Goal: Check status: Check status

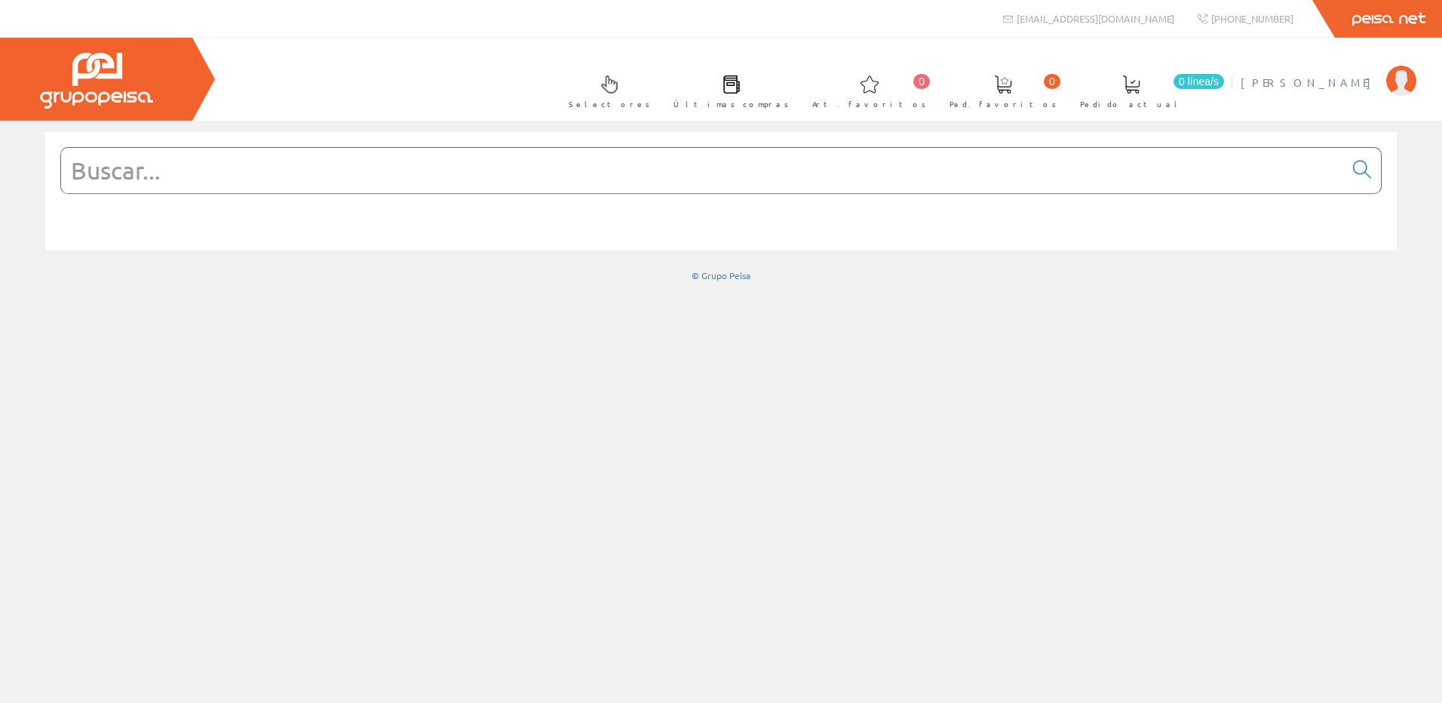
click at [1337, 83] on span "[PERSON_NAME]" at bounding box center [1310, 82] width 138 height 15
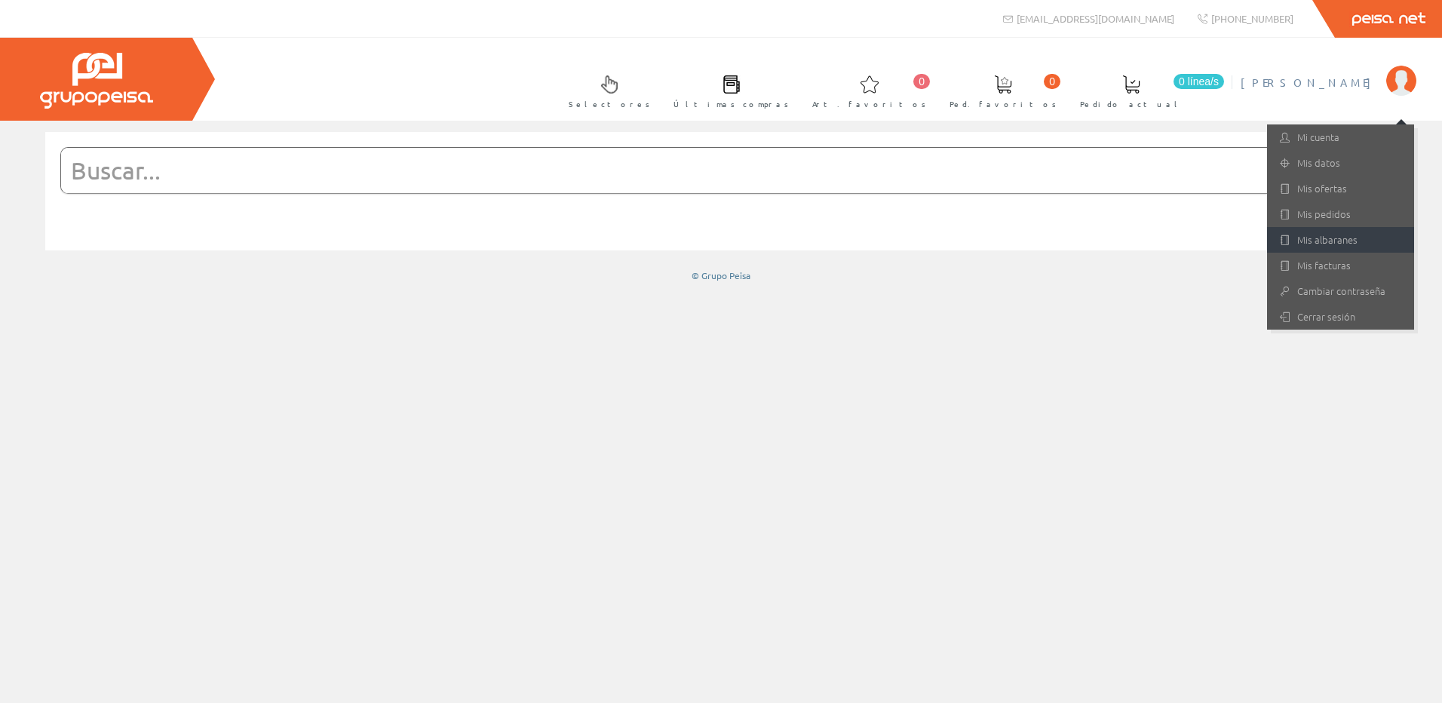
click at [1312, 241] on link "Mis albaranes" at bounding box center [1340, 240] width 147 height 26
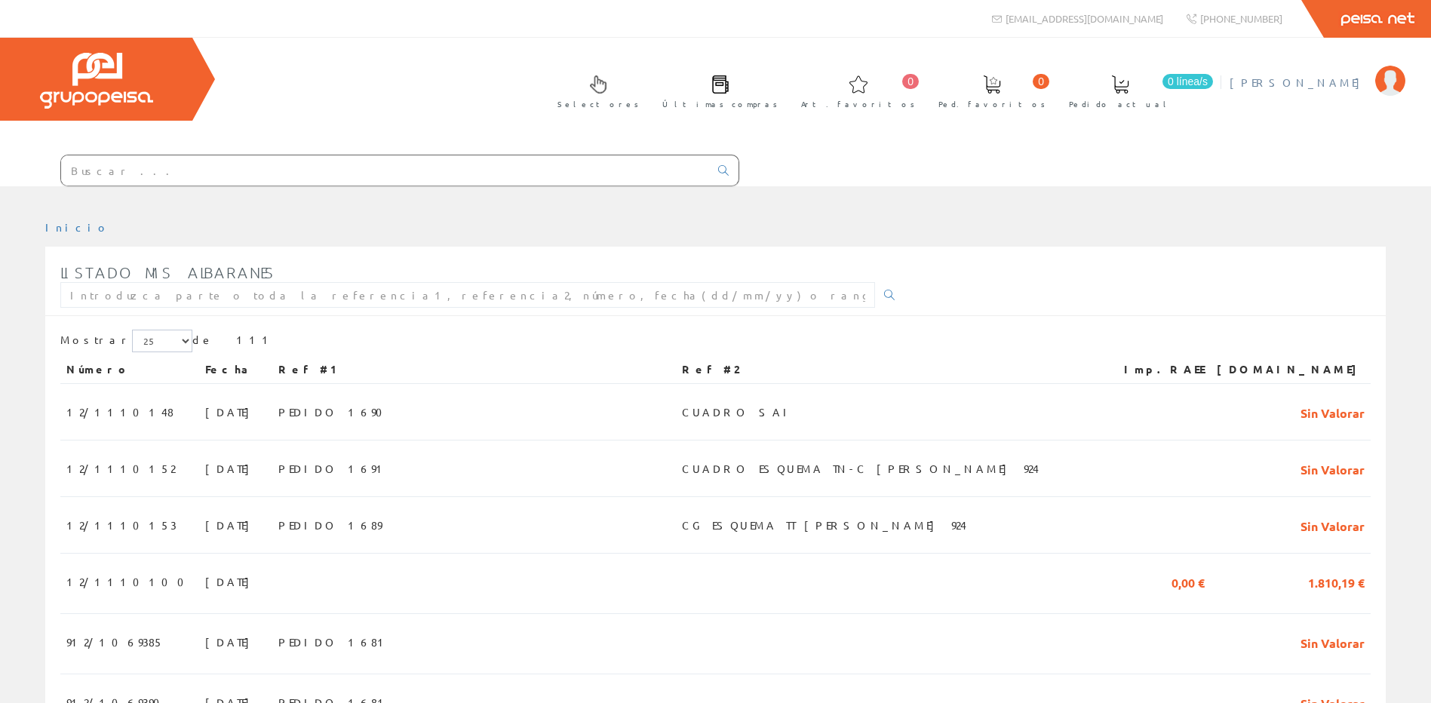
click at [1306, 87] on span "[PERSON_NAME]" at bounding box center [1298, 82] width 138 height 15
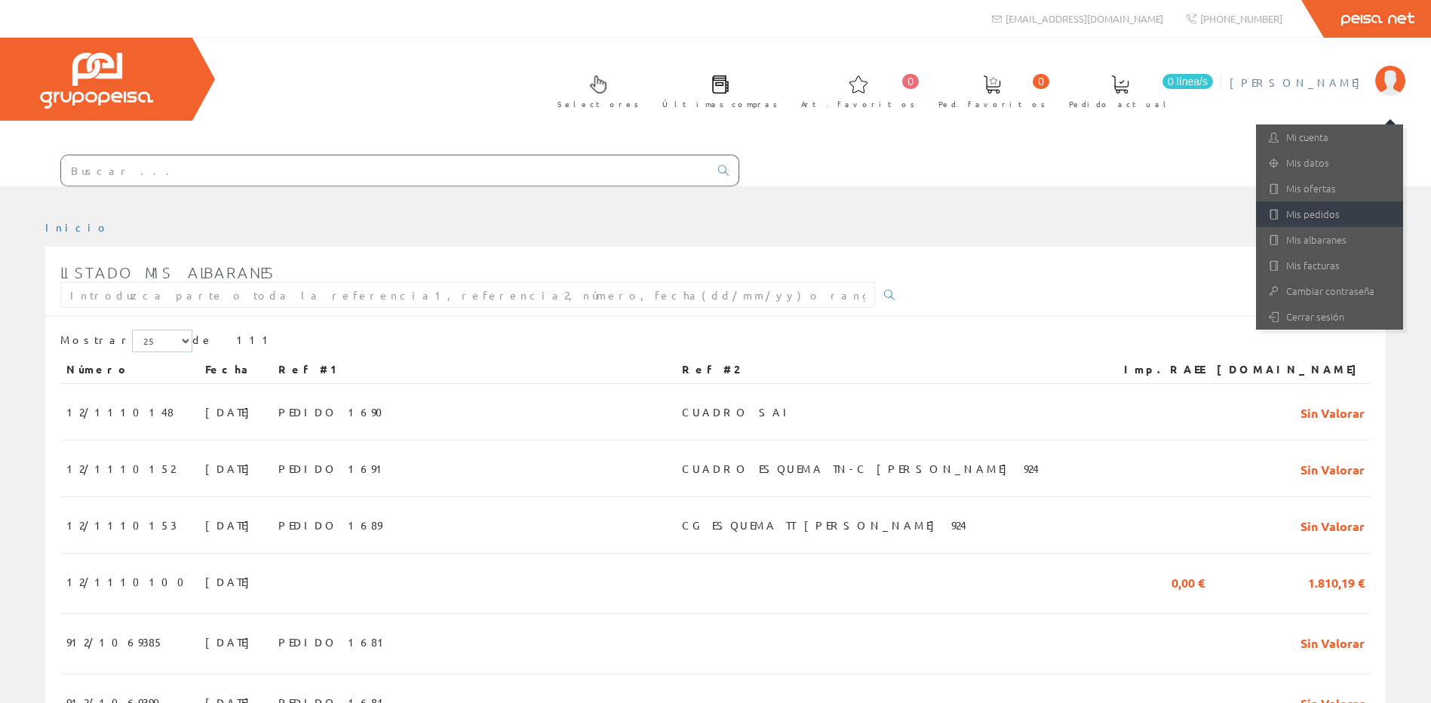
click at [1303, 210] on link "Mis pedidos" at bounding box center [1329, 214] width 147 height 26
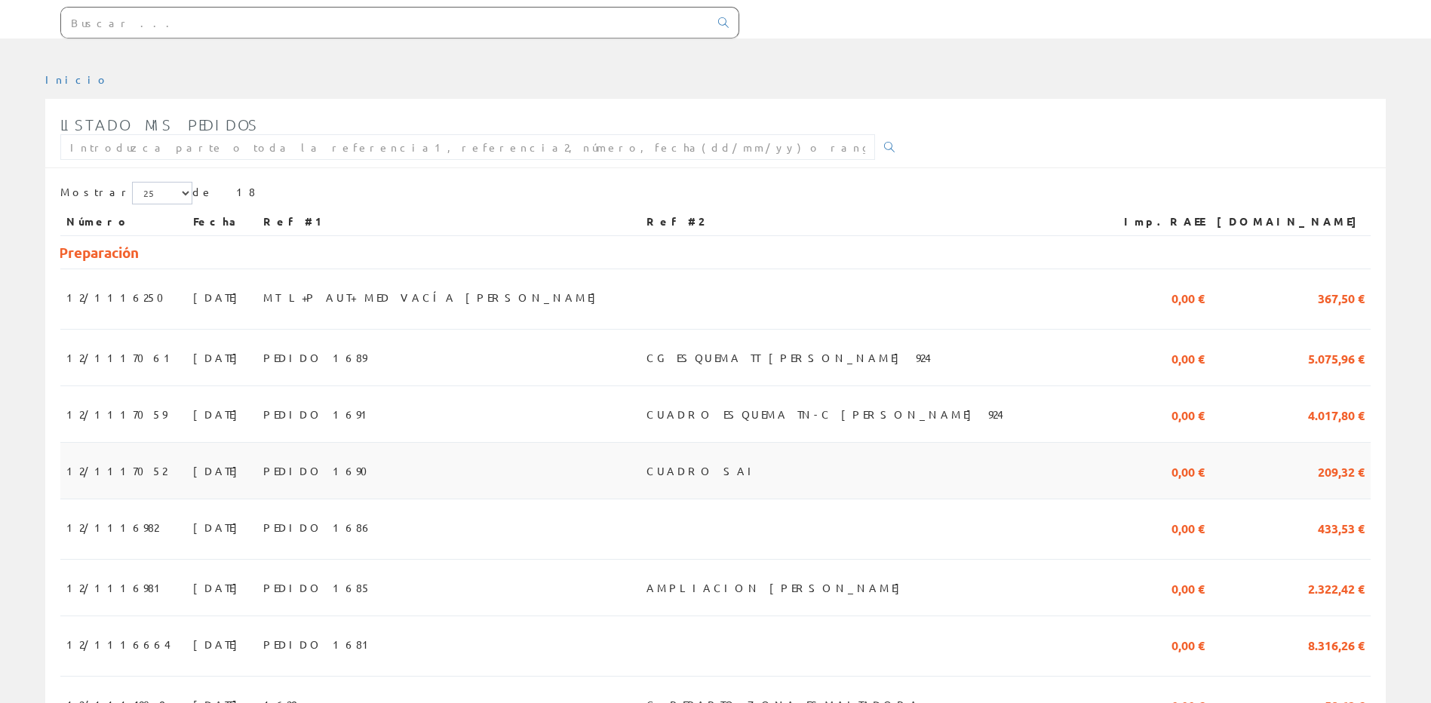
scroll to position [151, 0]
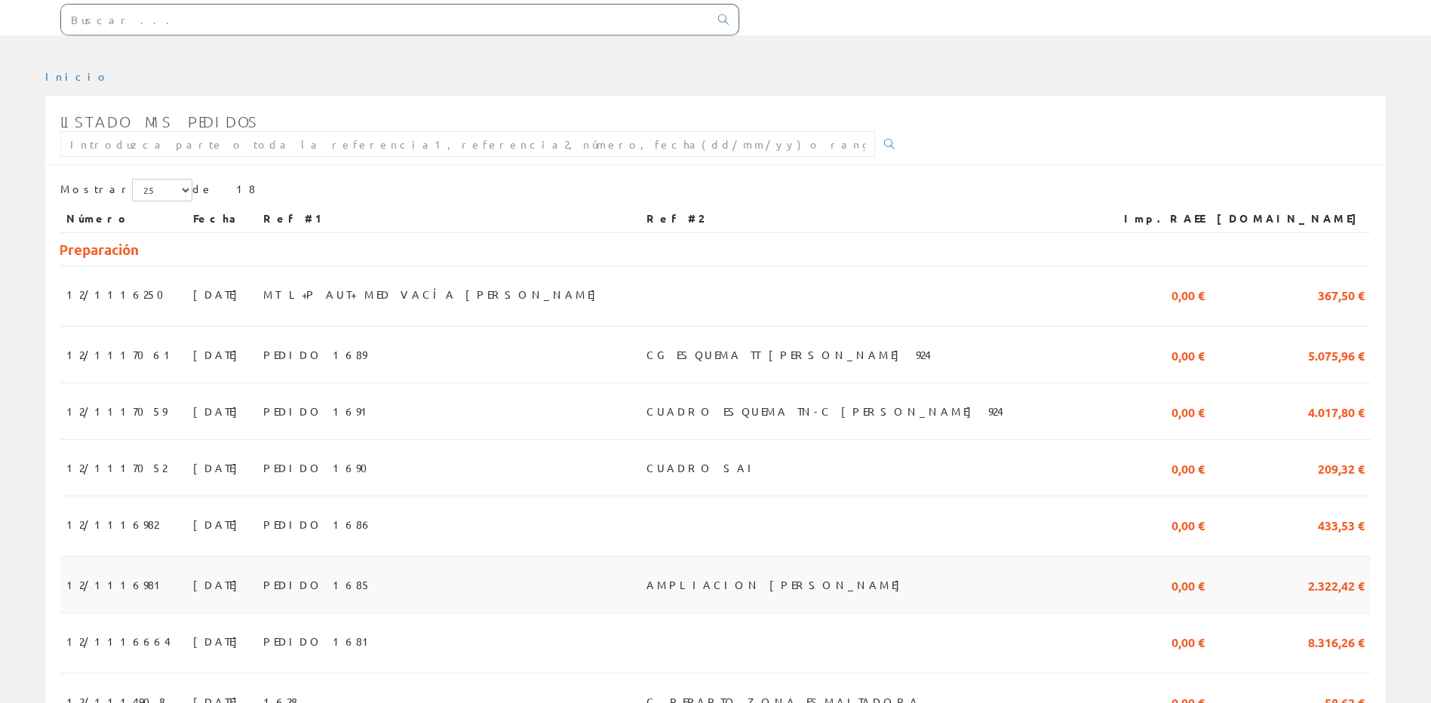
click at [807, 579] on span "AMPLIACION CUADRO SALONI" at bounding box center [776, 585] width 261 height 26
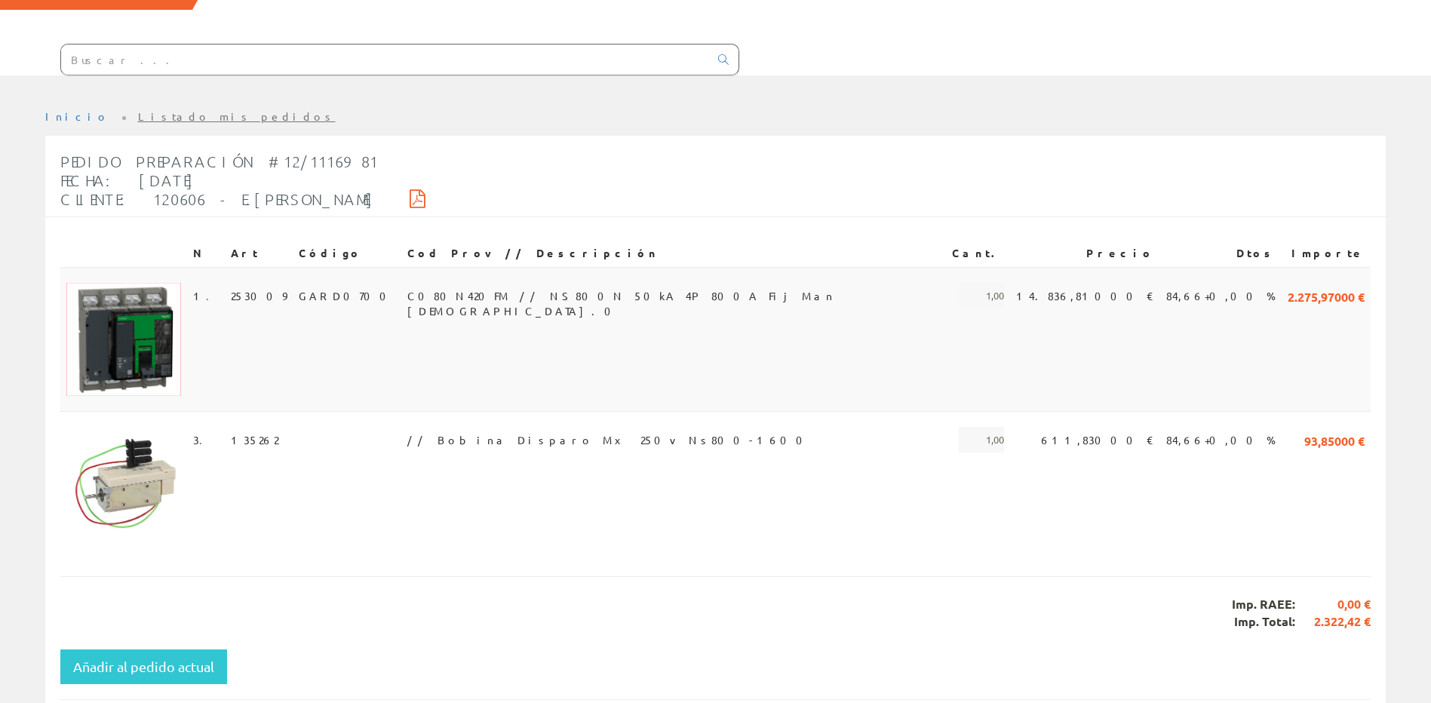
scroll to position [175, 0]
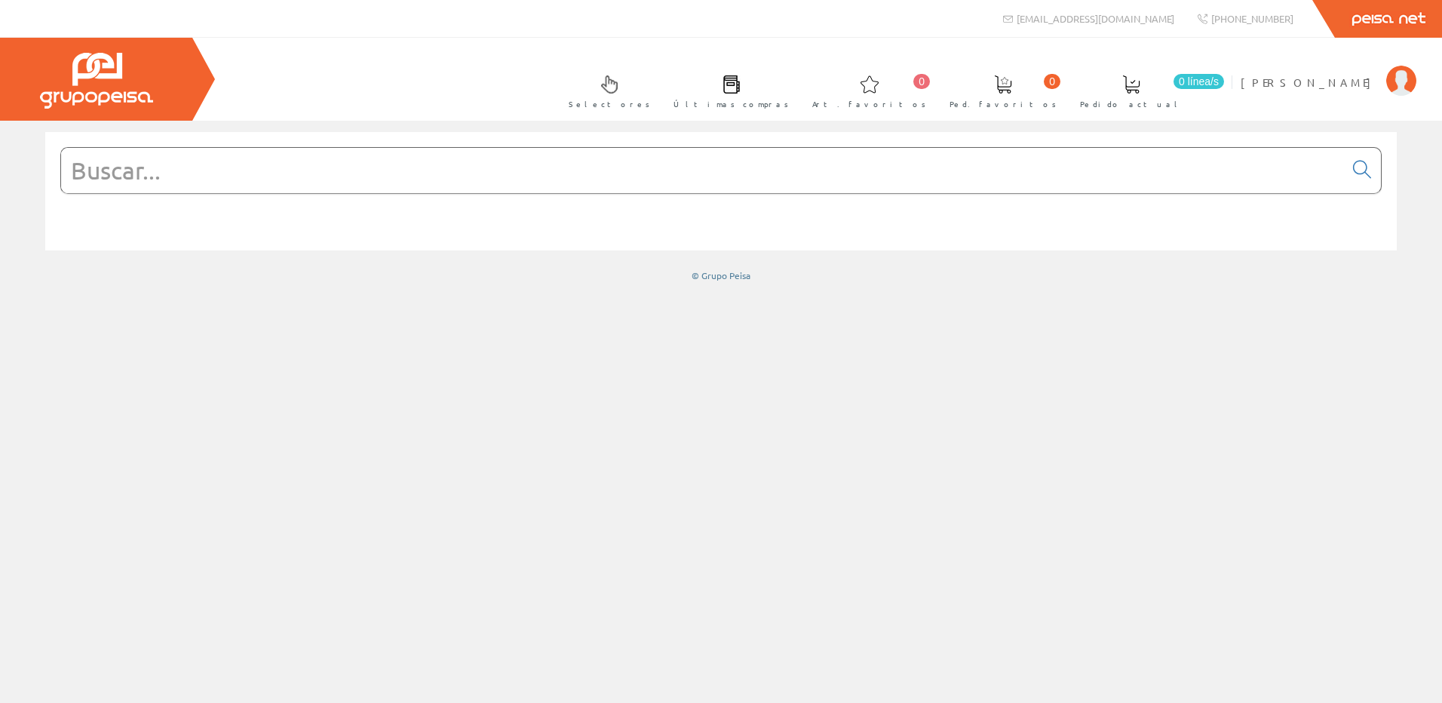
paste input "ISM10200P"
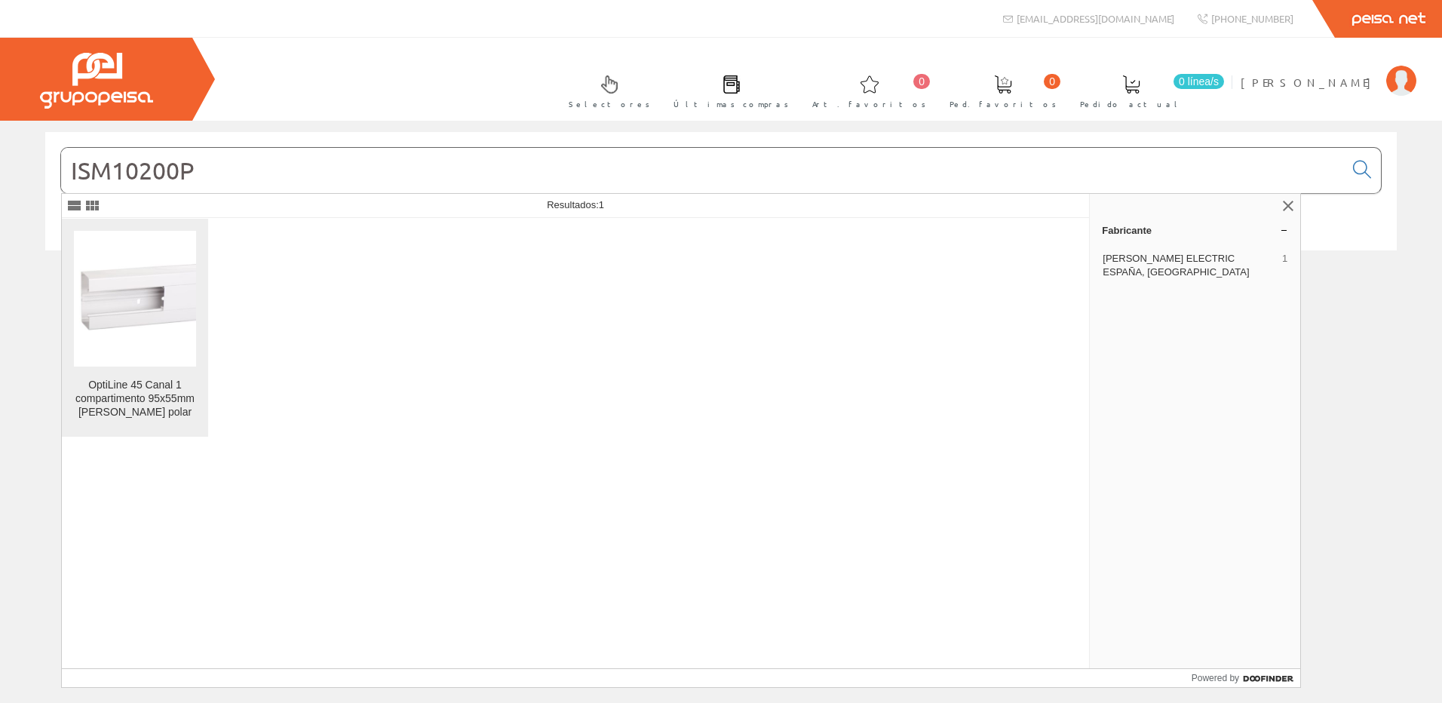
type input "ISM10200P"
click at [109, 299] on img at bounding box center [135, 299] width 122 height 122
